Goal: Check status: Check status

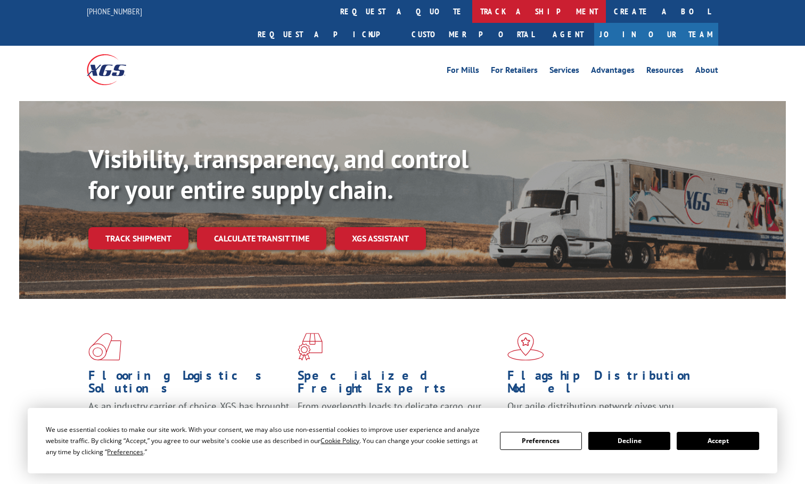
click at [472, 6] on link "track a shipment" at bounding box center [539, 11] width 134 height 23
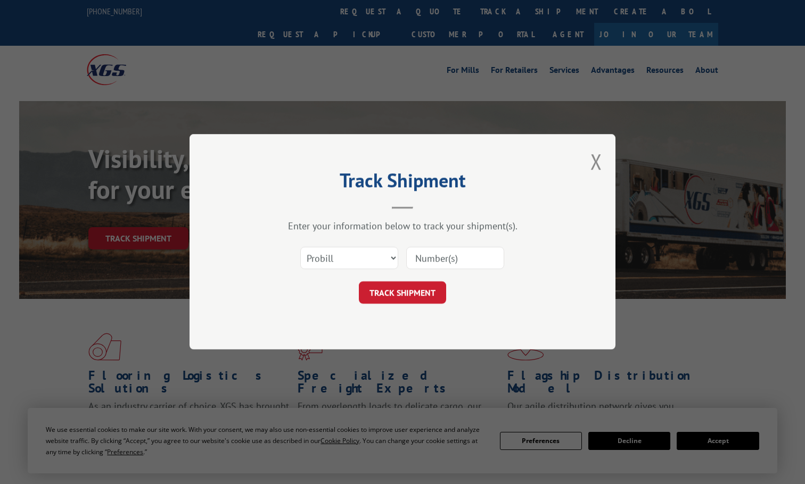
drag, startPoint x: 434, startPoint y: 254, endPoint x: 434, endPoint y: 260, distance: 6.4
click at [434, 254] on input at bounding box center [455, 259] width 98 height 22
paste input "265706"
type input "265706"
click at [432, 289] on button "TRACK SHIPMENT" at bounding box center [402, 293] width 87 height 22
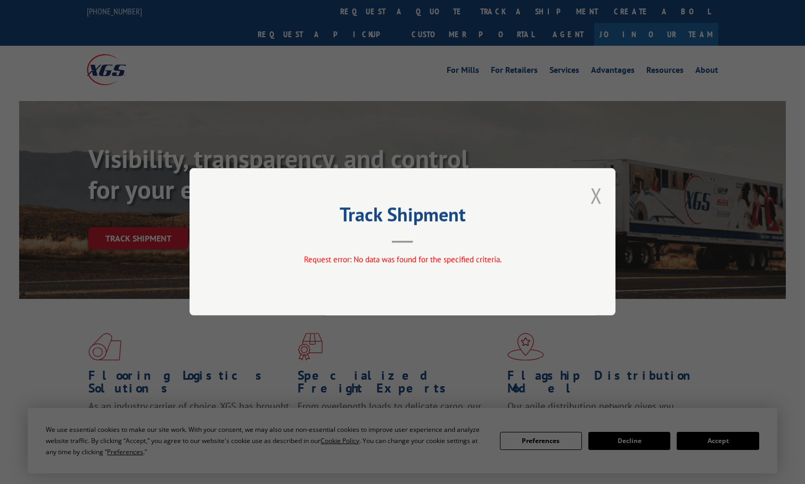
click at [599, 196] on button "Close modal" at bounding box center [596, 196] width 12 height 28
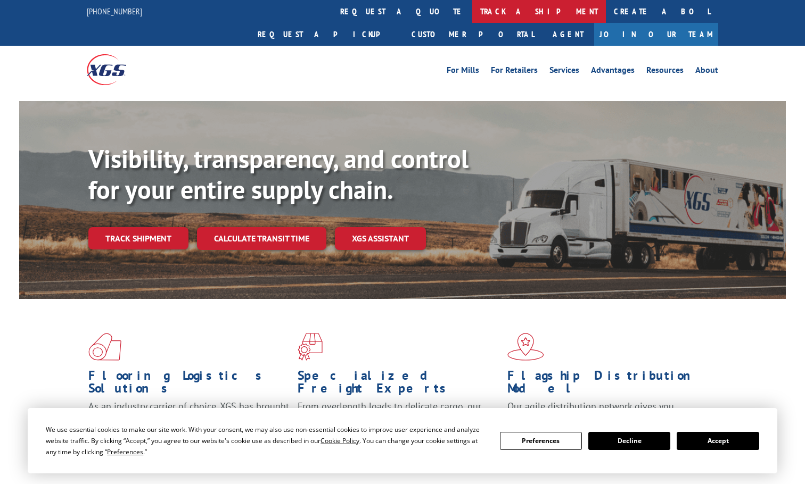
click at [472, 5] on link "track a shipment" at bounding box center [539, 11] width 134 height 23
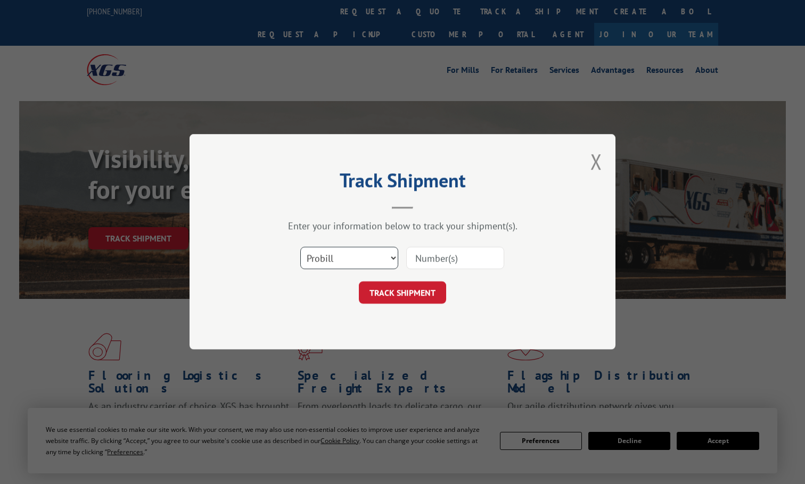
click at [368, 264] on select "Select category... Probill BOL PO" at bounding box center [349, 259] width 98 height 22
click at [300, 248] on select "Select category... Probill BOL PO" at bounding box center [349, 259] width 98 height 22
click at [376, 262] on select "Select category... Probill BOL PO" at bounding box center [349, 259] width 98 height 22
select select "bol"
click at [300, 248] on select "Select category... Probill BOL PO" at bounding box center [349, 259] width 98 height 22
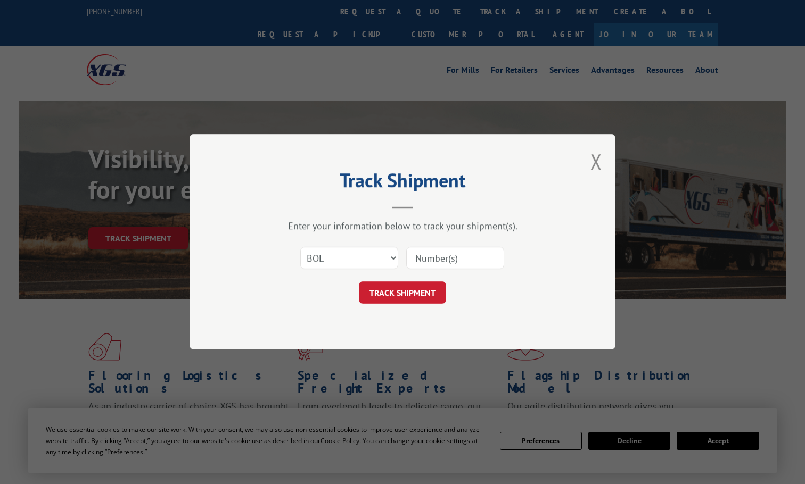
click at [418, 262] on input at bounding box center [455, 259] width 98 height 22
paste input "265706"
type input "265706"
click at [415, 293] on button "TRACK SHIPMENT" at bounding box center [402, 293] width 87 height 22
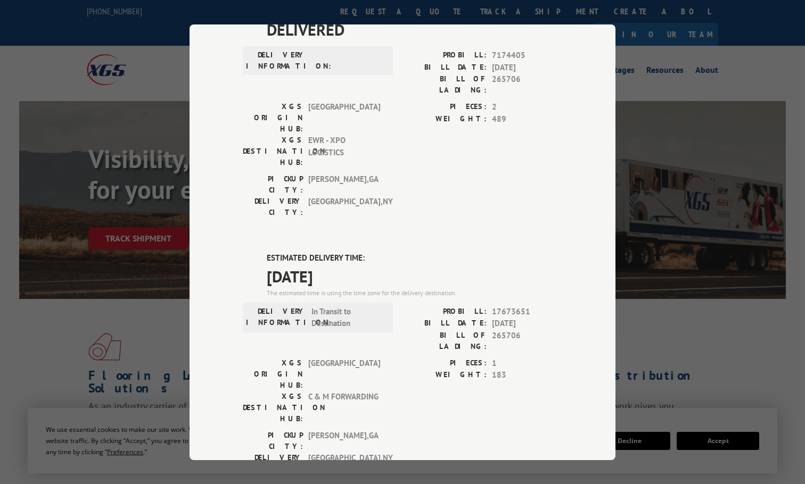
scroll to position [106, 0]
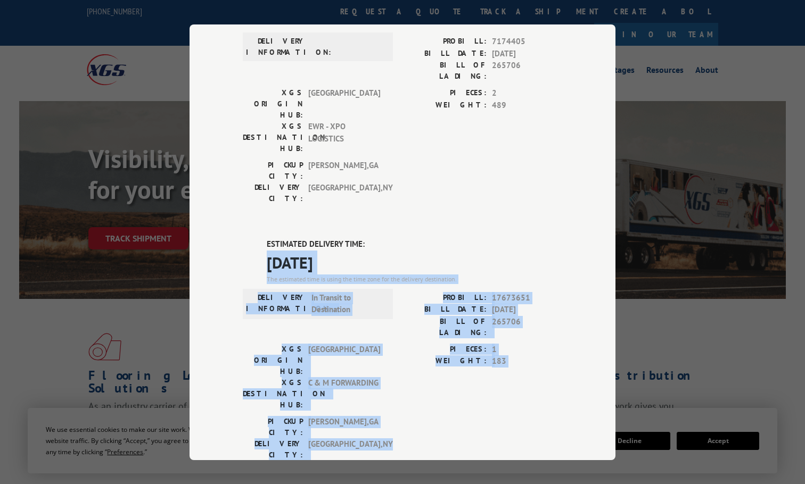
drag, startPoint x: 263, startPoint y: 200, endPoint x: 425, endPoint y: 324, distance: 204.2
click at [425, 324] on div "ESTIMATED DELIVERY TIME: [DATE] The estimated time is using the time zone for t…" at bounding box center [402, 429] width 319 height 383
click at [426, 416] on div "PICKUP CITY: [GEOGRAPHIC_DATA] , [GEOGRAPHIC_DATA] DELIVERY CITY: [GEOGRAPHIC_D…" at bounding box center [402, 441] width 319 height 50
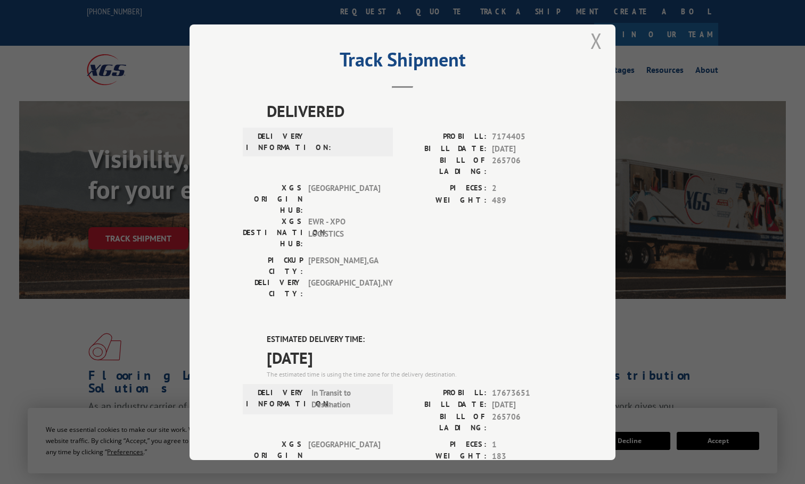
scroll to position [0, 0]
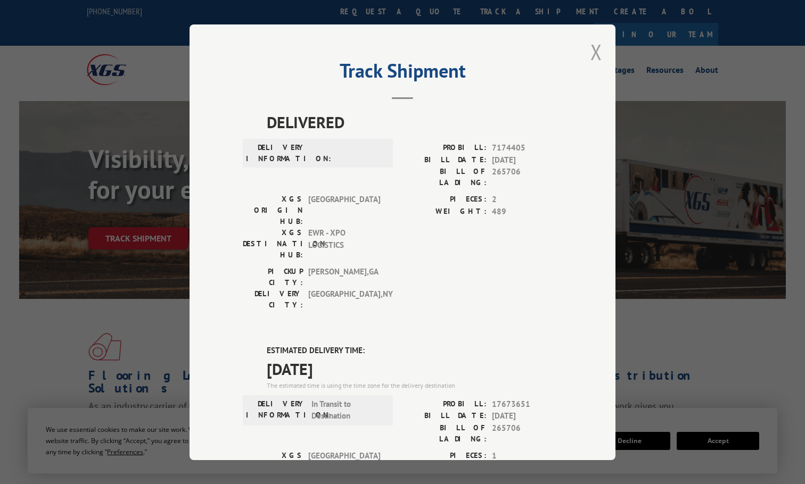
click at [591, 49] on button "Close modal" at bounding box center [596, 52] width 12 height 28
